Goal: Transaction & Acquisition: Purchase product/service

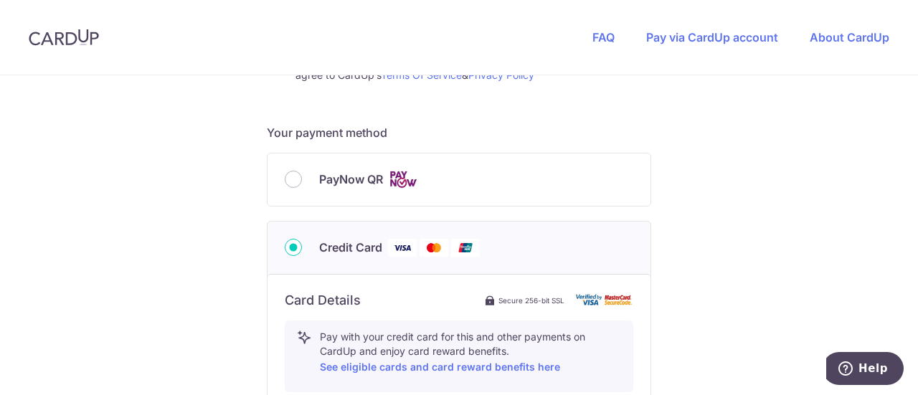
scroll to position [502, 0]
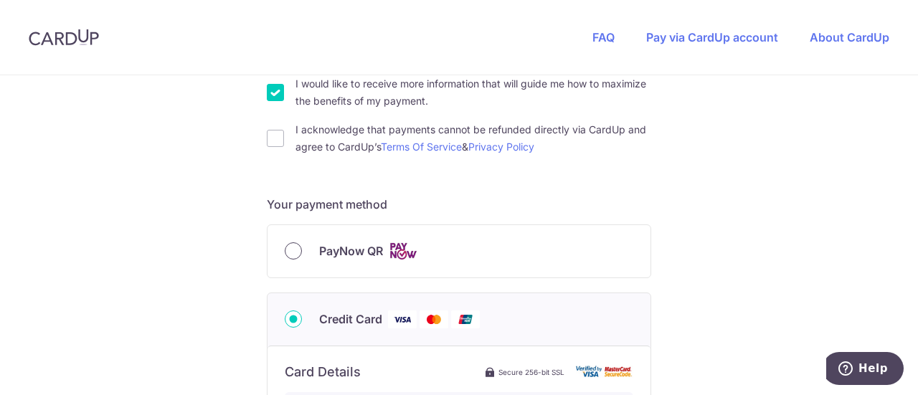
click at [287, 255] on input "PayNow QR" at bounding box center [293, 250] width 17 height 17
radio input "true"
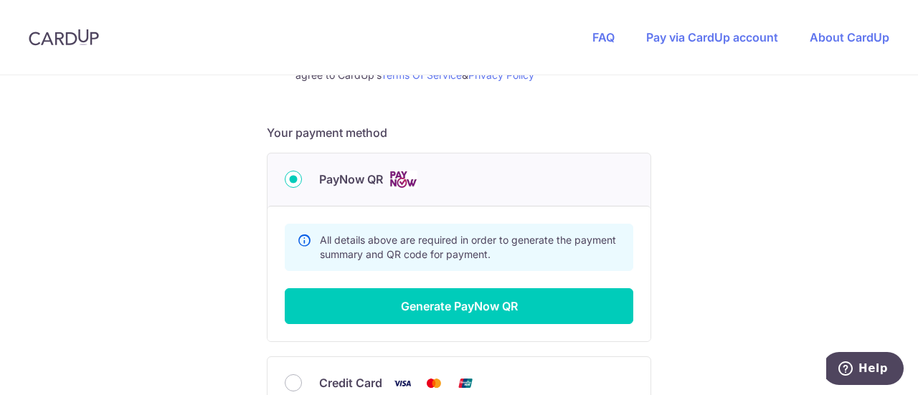
scroll to position [645, 0]
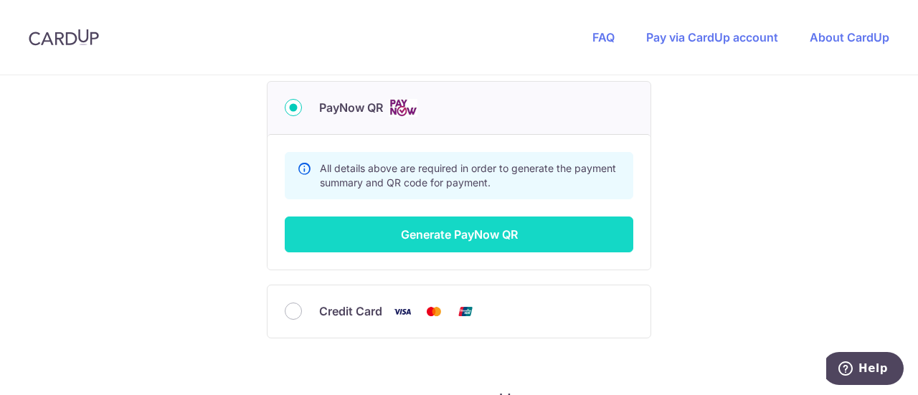
click at [453, 233] on button "Generate PayNow QR" at bounding box center [459, 235] width 349 height 36
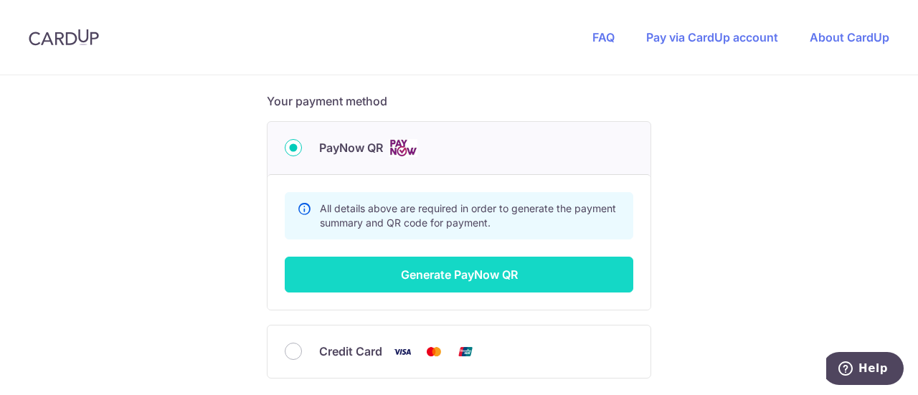
scroll to position [306, 0]
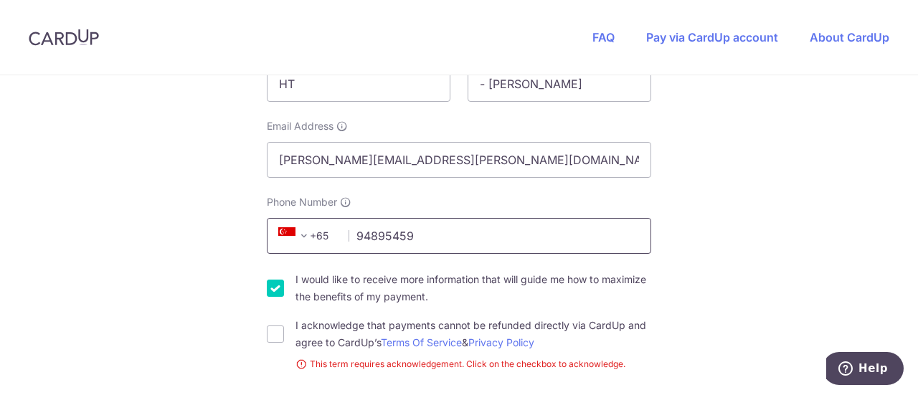
type input "94895459"
click at [756, 250] on div "You are paying Sureclean Pte Ltd Sureclean Pte Ltd uses CardUp to accept paymen…" at bounding box center [459, 303] width 918 height 1068
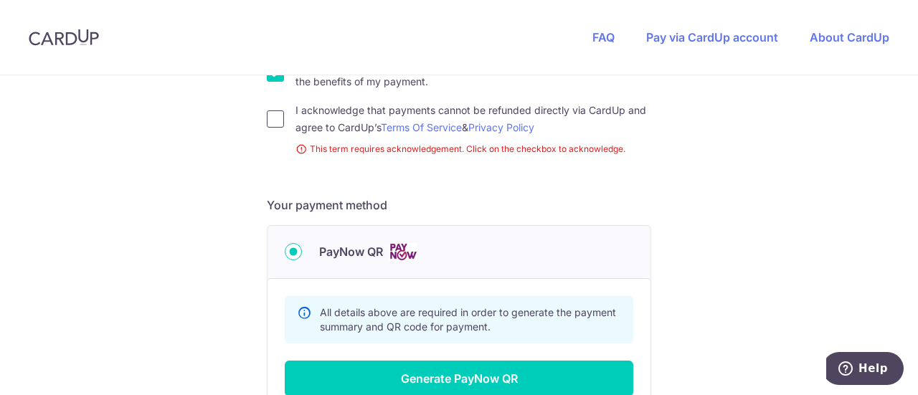
click at [273, 117] on input "I acknowledge that payments cannot be refunded directly via CardUp and agree to…" at bounding box center [275, 118] width 17 height 17
checkbox input "true"
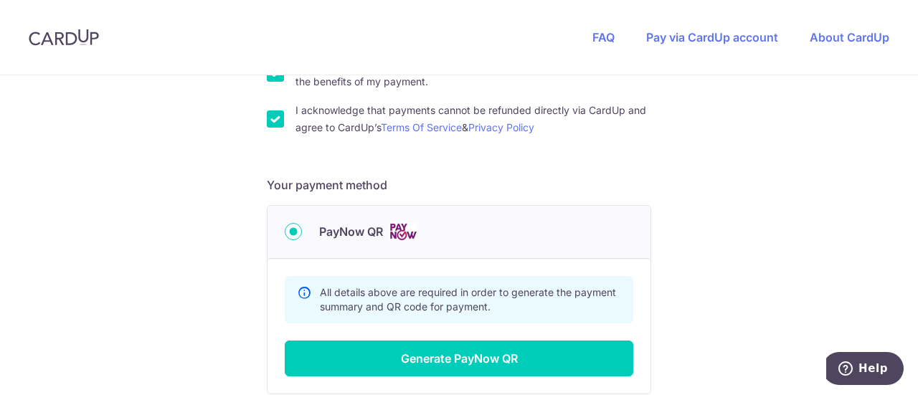
scroll to position [665, 0]
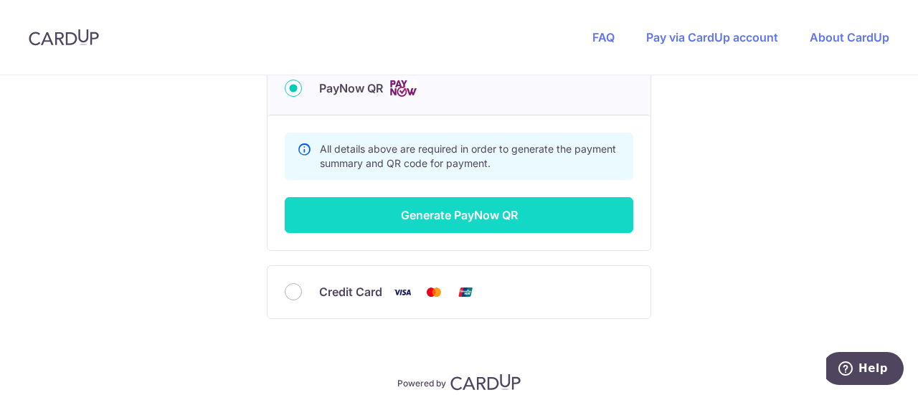
click at [446, 206] on button "Generate PayNow QR" at bounding box center [459, 215] width 349 height 36
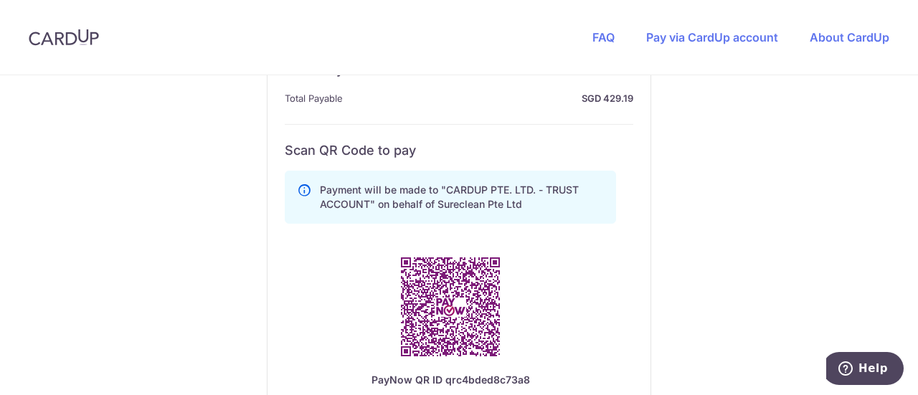
scroll to position [808, 0]
